Goal: Task Accomplishment & Management: Use online tool/utility

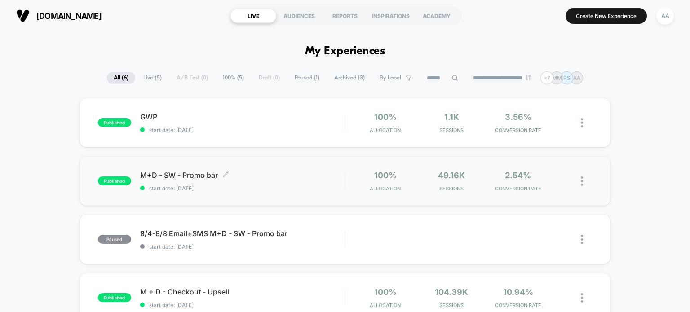
click at [113, 182] on span "published" at bounding box center [114, 180] width 33 height 9
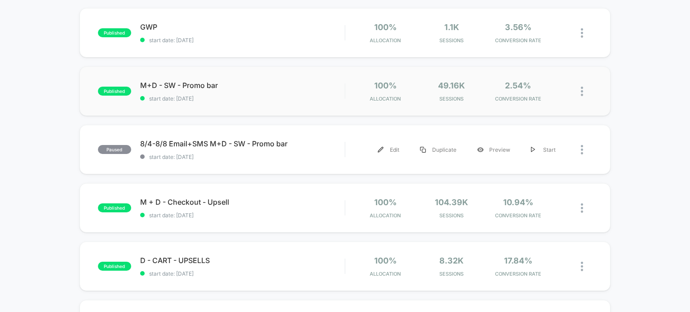
scroll to position [45, 0]
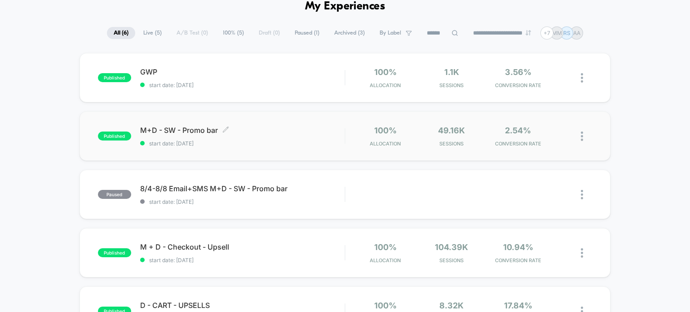
click at [116, 136] on span "published" at bounding box center [114, 136] width 33 height 9
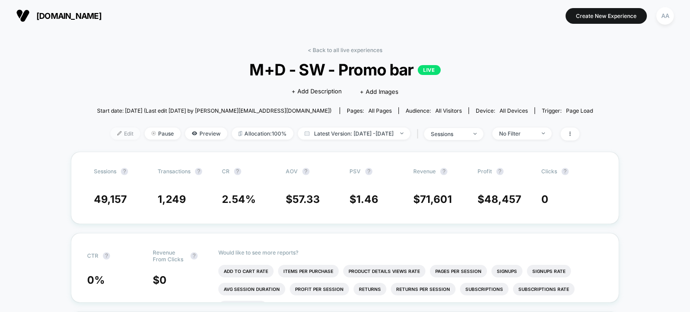
click at [115, 133] on span "Edit" at bounding box center [125, 134] width 30 height 12
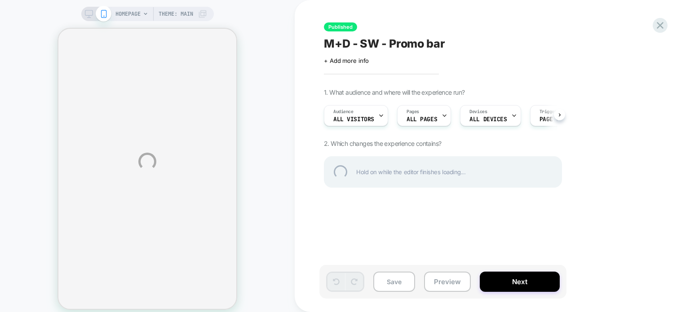
click at [359, 118] on div "HOMEPAGE Theme: MAIN Published M+D - SW - Promo bar Click to edit experience de…" at bounding box center [345, 161] width 690 height 323
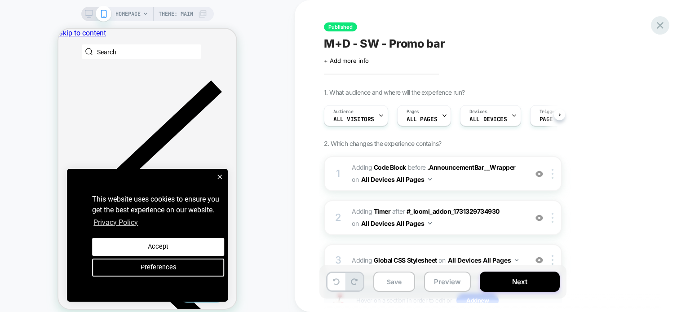
click at [657, 22] on icon at bounding box center [660, 25] width 7 height 7
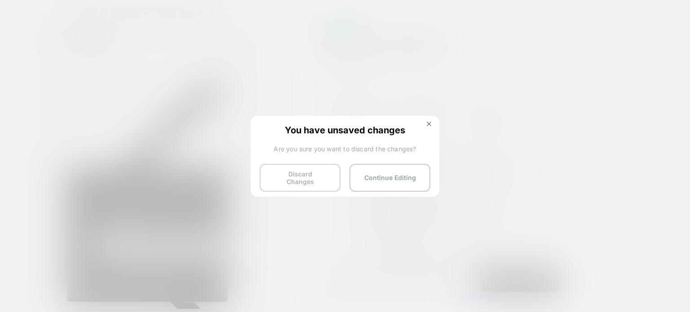
click at [317, 173] on button "Discard Changes" at bounding box center [300, 178] width 81 height 28
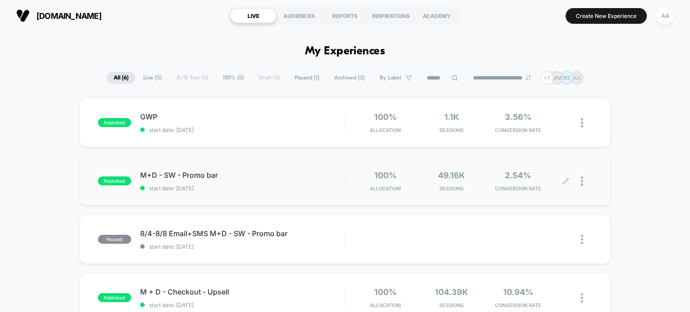
click at [581, 175] on div at bounding box center [586, 181] width 11 height 21
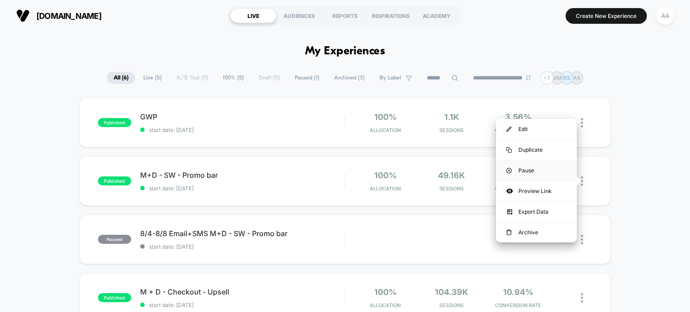
click at [544, 170] on div "Pause" at bounding box center [536, 170] width 81 height 20
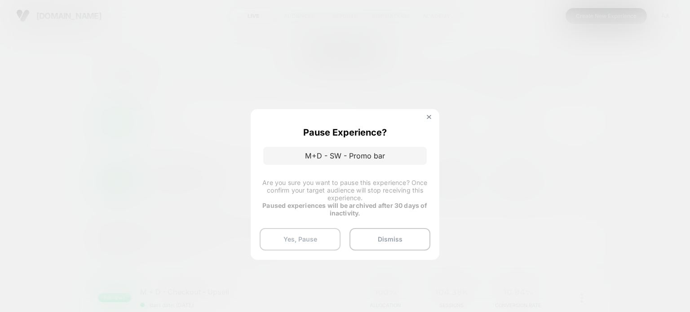
click at [322, 240] on button "Yes, Pause" at bounding box center [300, 239] width 81 height 22
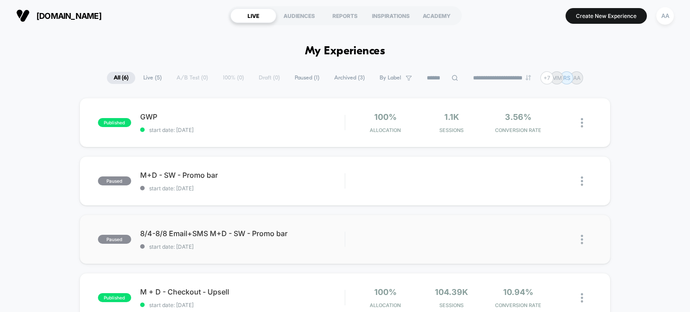
click at [582, 236] on img at bounding box center [582, 239] width 2 height 9
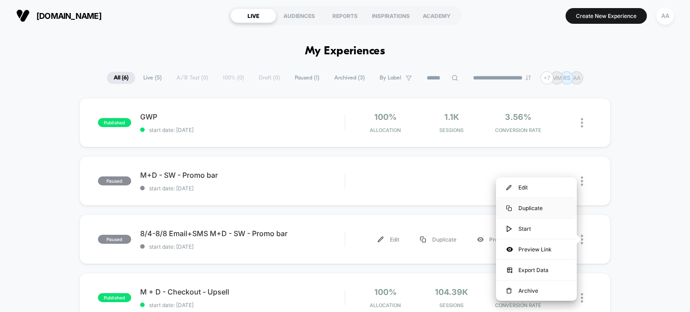
click at [542, 207] on div "Duplicate" at bounding box center [536, 208] width 81 height 20
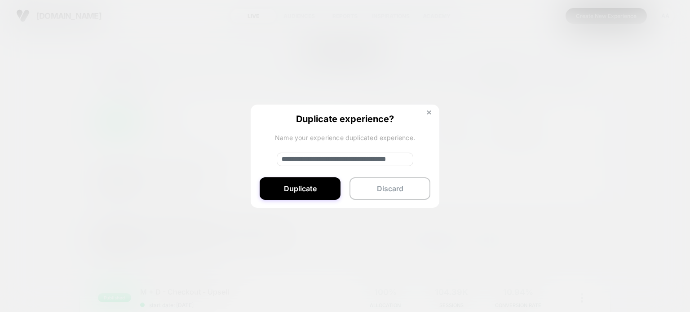
drag, startPoint x: 311, startPoint y: 156, endPoint x: 278, endPoint y: 159, distance: 32.9
click at [278, 159] on input "**********" at bounding box center [345, 159] width 137 height 13
click at [291, 159] on input "**********" at bounding box center [345, 159] width 137 height 13
click at [304, 157] on input "**********" at bounding box center [345, 159] width 137 height 13
type input "**********"
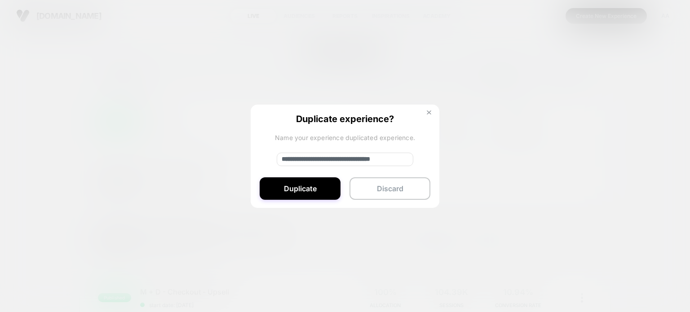
click at [429, 112] on img at bounding box center [429, 112] width 4 height 4
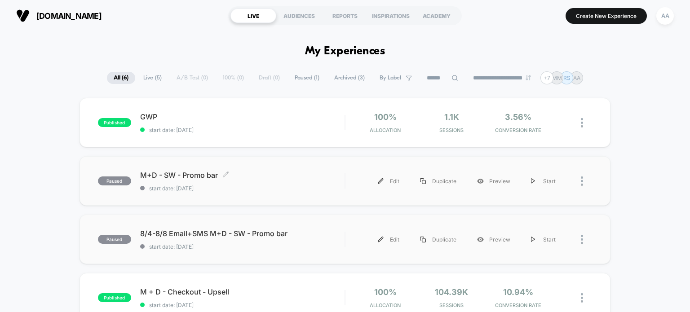
click at [259, 177] on span "M+D - SW - Promo bar Click to edit experience details" at bounding box center [242, 175] width 205 height 9
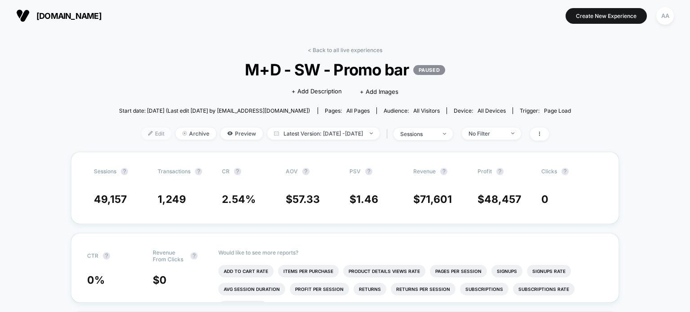
click at [142, 133] on span "Edit" at bounding box center [156, 134] width 30 height 12
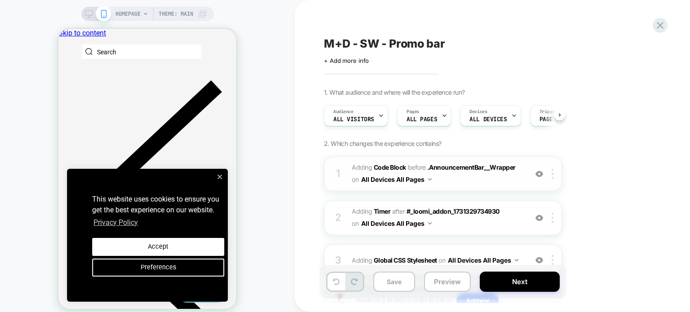
click at [334, 169] on div "1" at bounding box center [338, 174] width 9 height 18
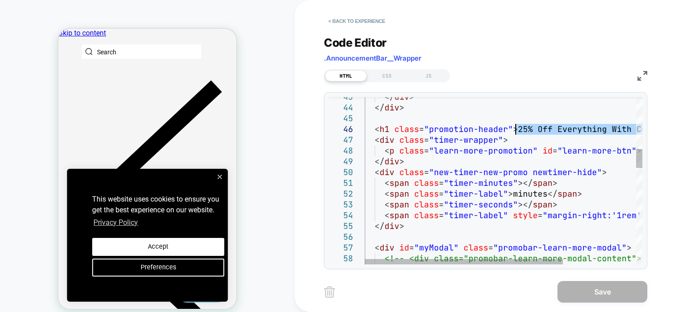
drag, startPoint x: 573, startPoint y: 128, endPoint x: 516, endPoint y: 128, distance: 57.0
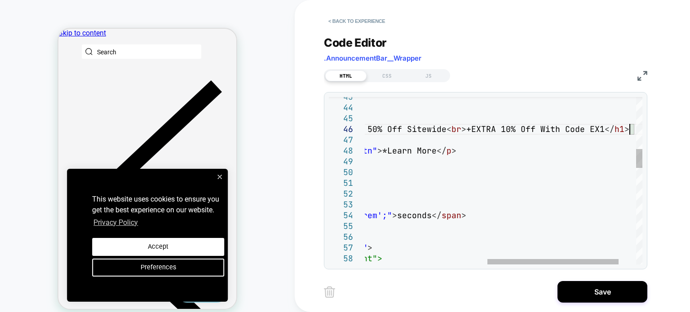
scroll to position [53, 528]
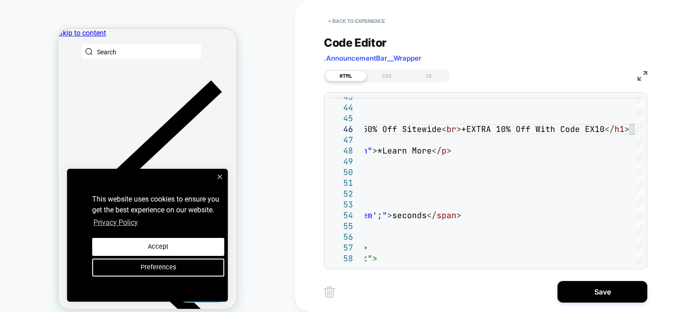
type textarea "**********"
click at [596, 291] on button "Save" at bounding box center [602, 292] width 90 height 22
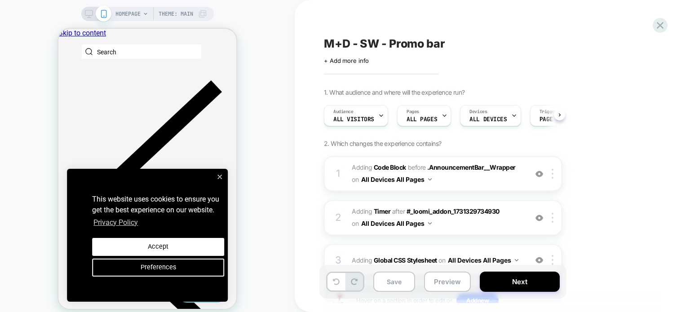
scroll to position [0, 0]
click at [396, 279] on button "Save" at bounding box center [394, 282] width 42 height 20
click at [510, 283] on button "Next" at bounding box center [520, 282] width 80 height 20
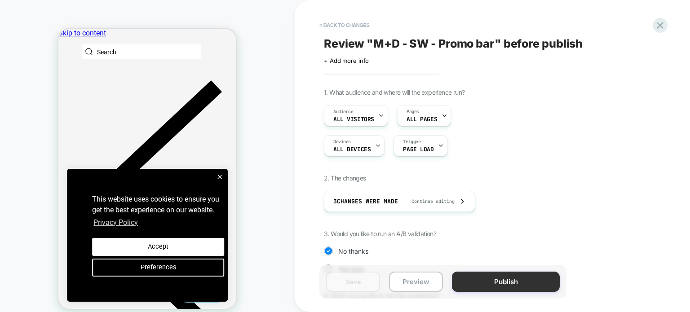
click at [507, 284] on button "Publish" at bounding box center [506, 282] width 108 height 20
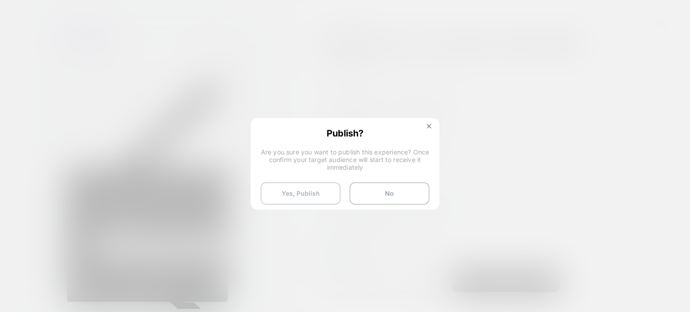
click at [307, 191] on button "Yes, Publish" at bounding box center [300, 193] width 80 height 22
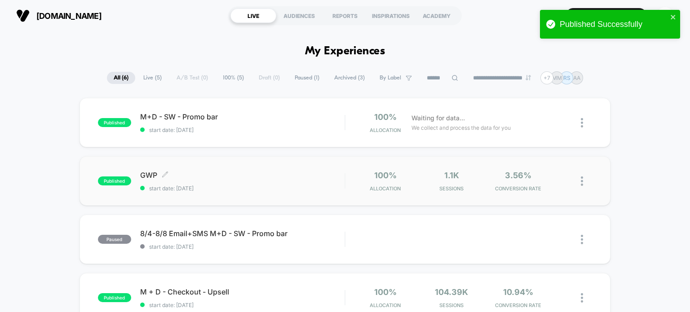
click at [119, 184] on span "published" at bounding box center [114, 180] width 33 height 9
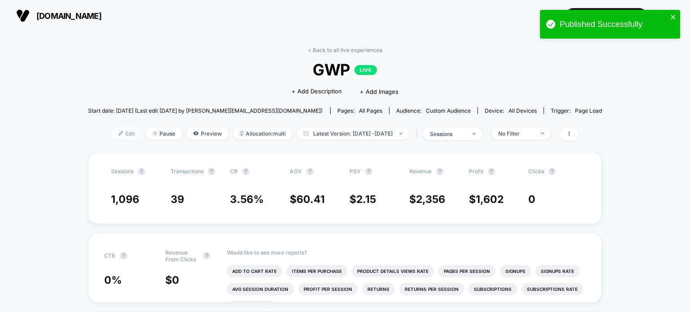
click at [115, 136] on span "Edit" at bounding box center [127, 134] width 30 height 12
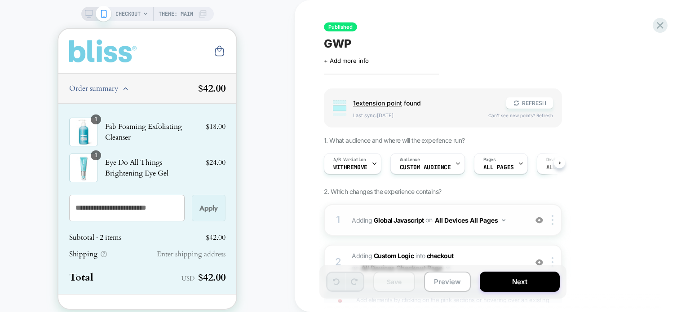
click at [332, 214] on div "1 Adding Global Javascript on All Devices All Pages Add Before Add After Target…" at bounding box center [443, 219] width 238 height 31
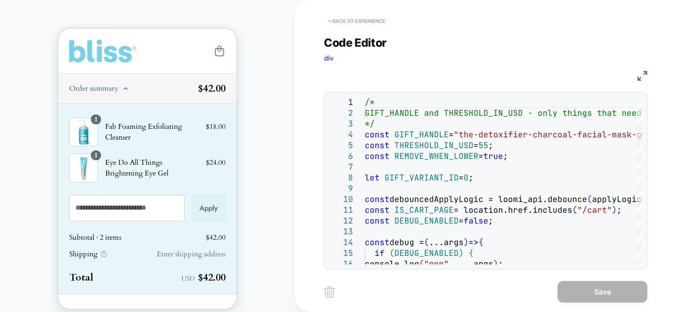
click at [336, 18] on button "< Back to experience" at bounding box center [357, 21] width 66 height 14
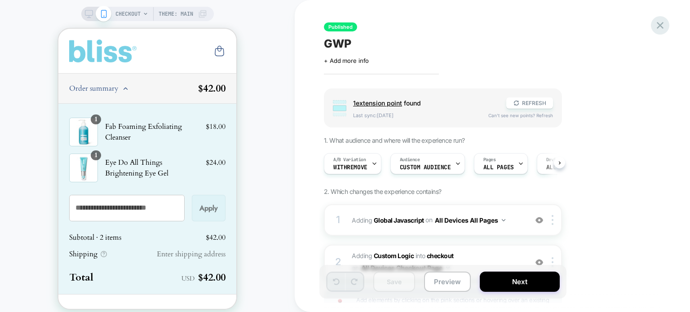
click at [656, 21] on icon at bounding box center [660, 25] width 12 height 12
